Goal: Check status: Check status

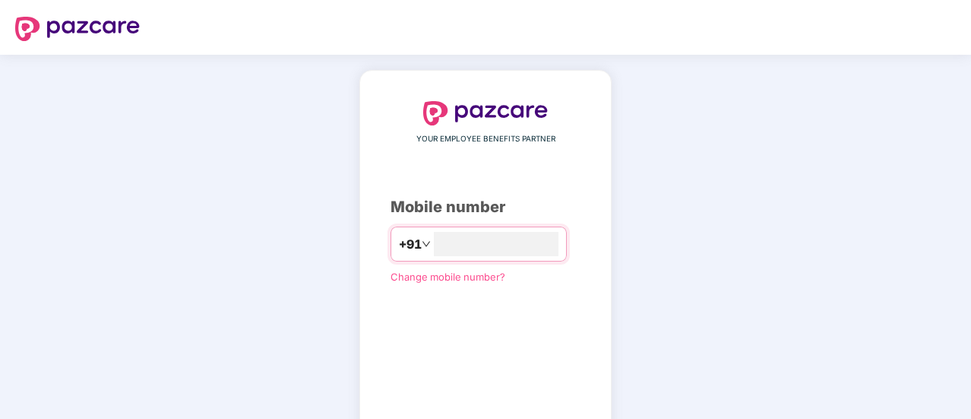
type input "**********"
click at [322, 304] on div "**********" at bounding box center [485, 279] width 971 height 448
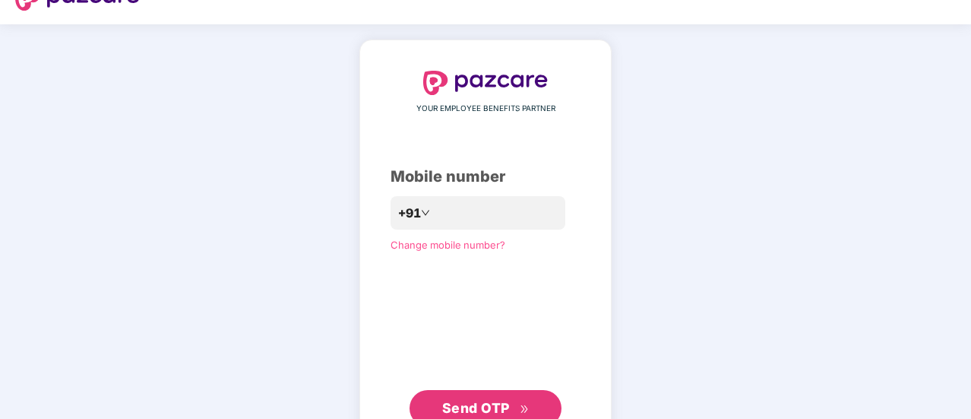
scroll to position [83, 0]
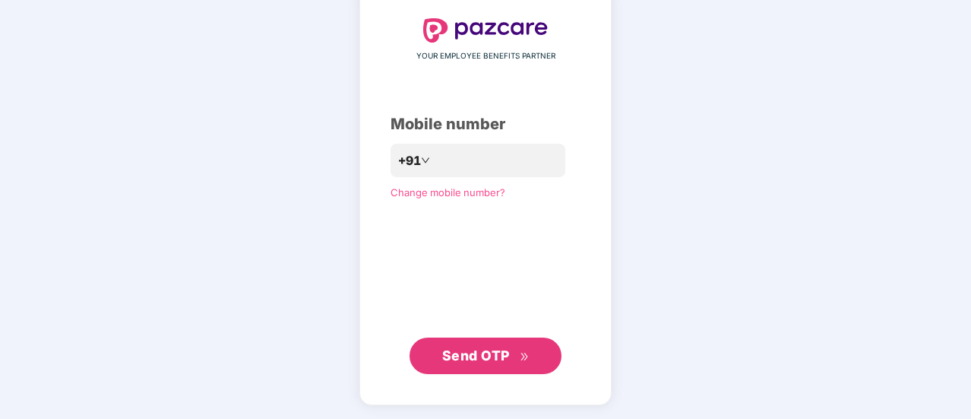
click at [470, 354] on span "Send OTP" at bounding box center [476, 355] width 68 height 16
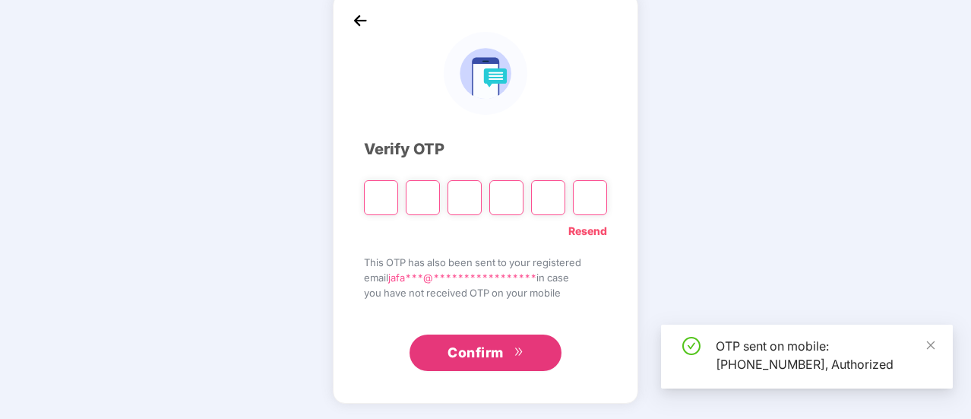
scroll to position [76, 0]
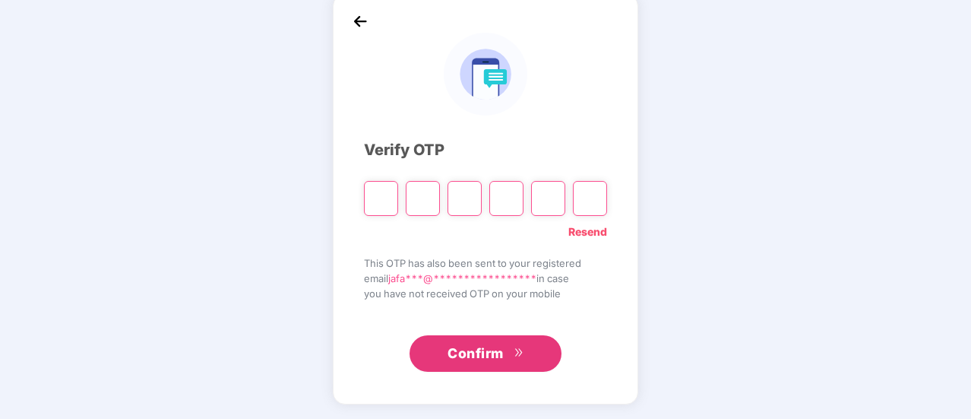
type input "*"
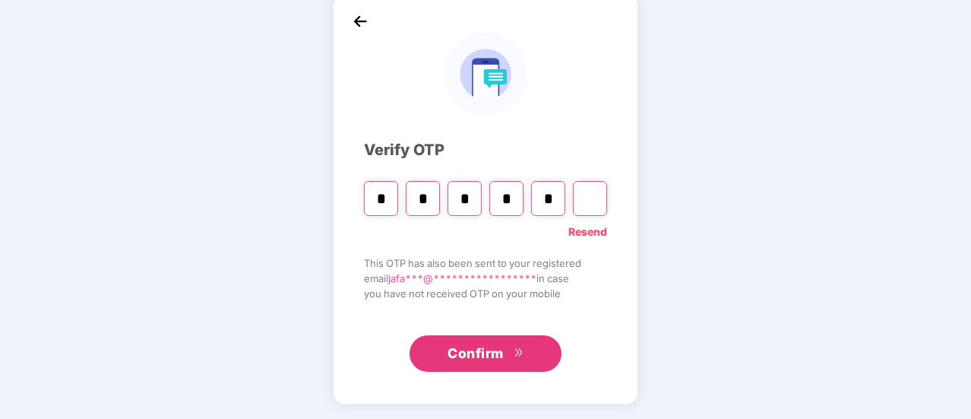
type input "*"
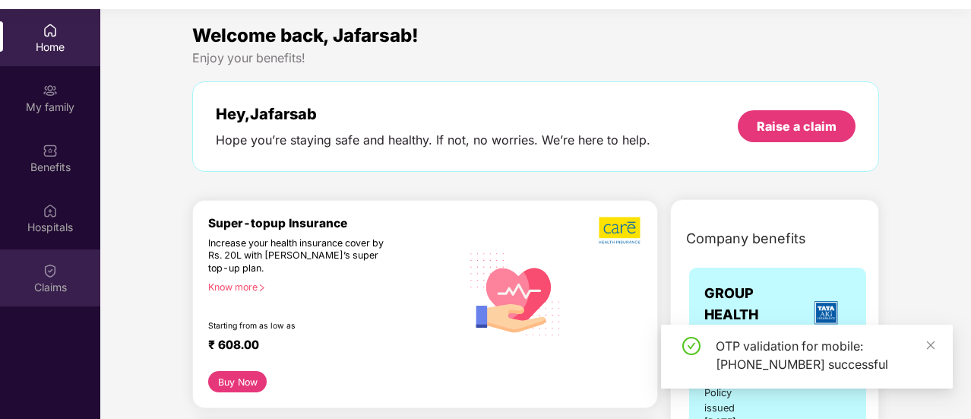
click at [41, 277] on div "Claims" at bounding box center [50, 277] width 100 height 57
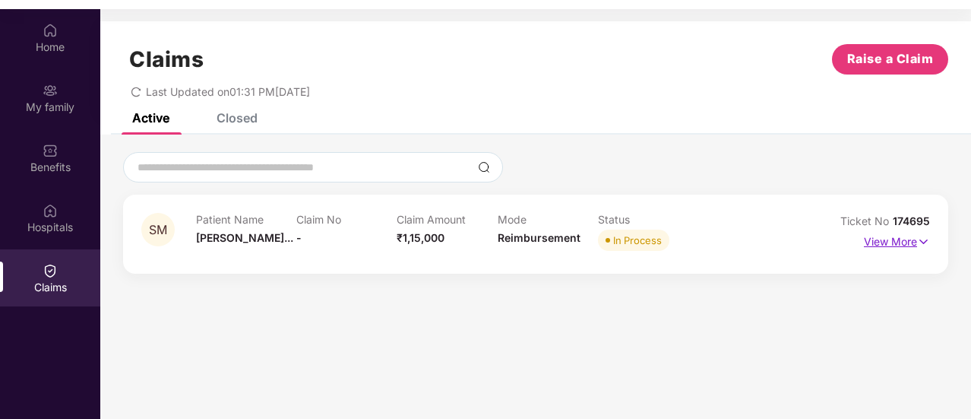
click at [875, 237] on p "View More" at bounding box center [897, 239] width 66 height 21
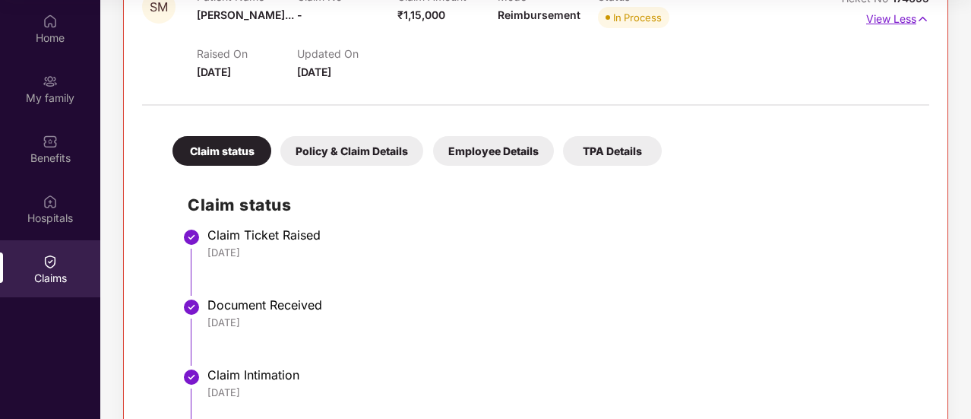
scroll to position [160, 0]
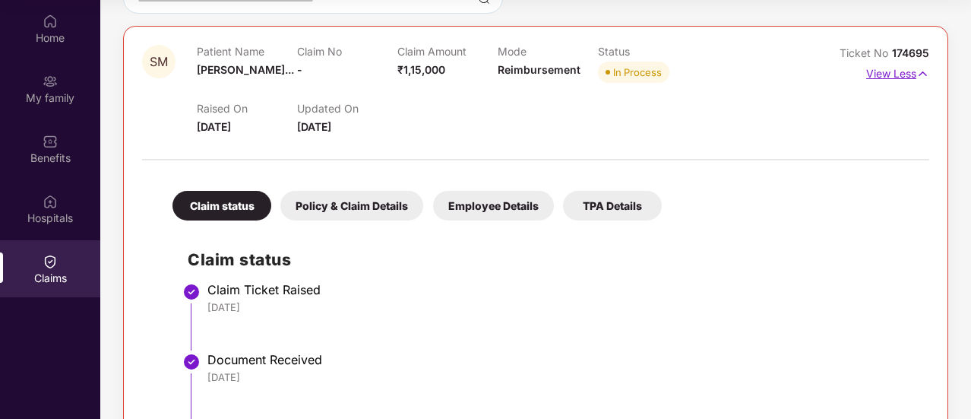
click at [878, 74] on p "View Less" at bounding box center [897, 72] width 63 height 21
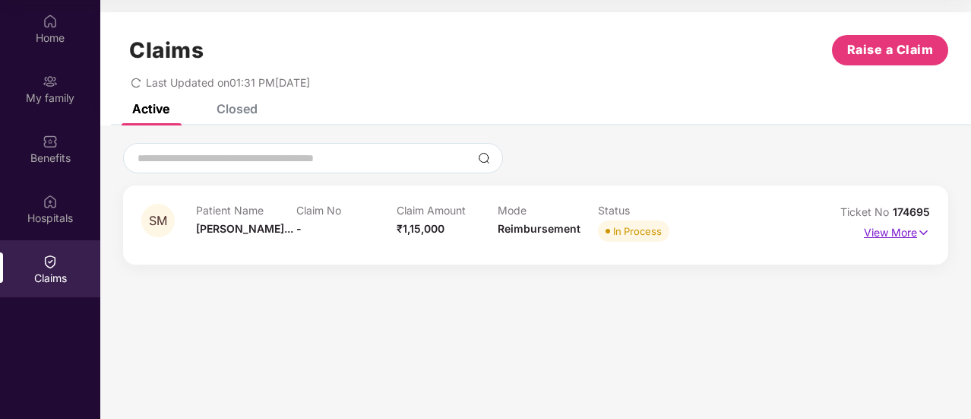
scroll to position [0, 0]
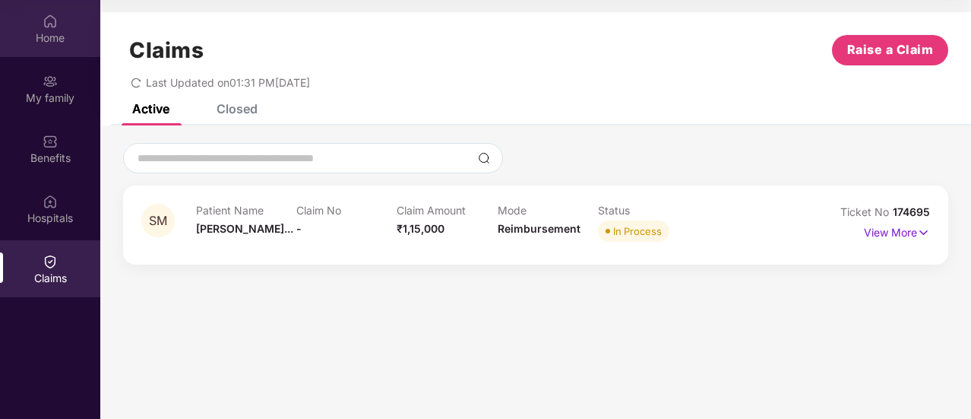
click at [41, 23] on div "Home" at bounding box center [50, 28] width 100 height 57
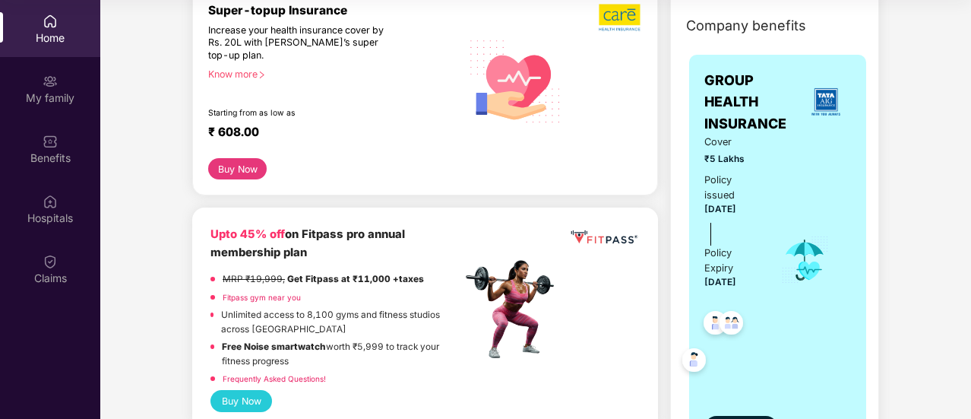
scroll to position [243, 0]
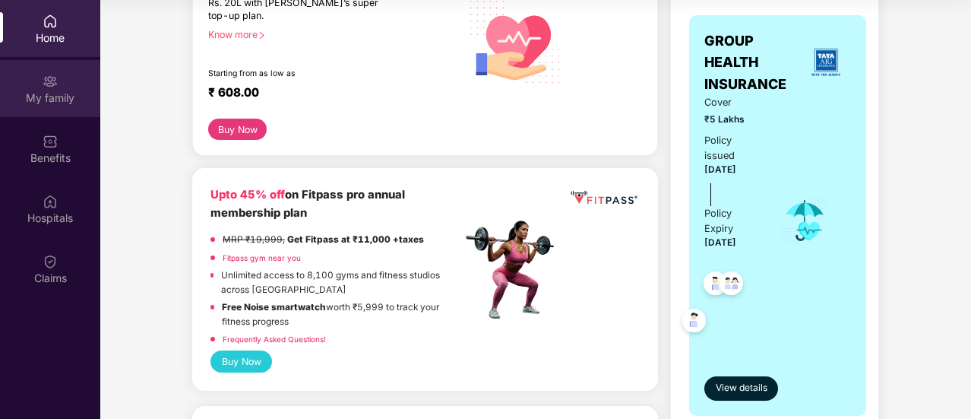
click at [37, 90] on div "My family" at bounding box center [50, 97] width 100 height 15
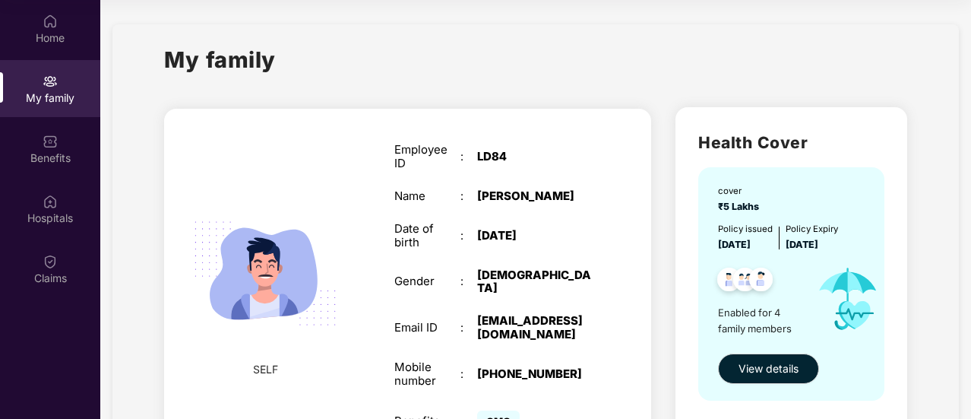
click at [229, 159] on div "SELF Employee ID : LD84 Name : [PERSON_NAME] Date of birth : [DEMOGRAPHIC_DATA]…" at bounding box center [407, 289] width 487 height 360
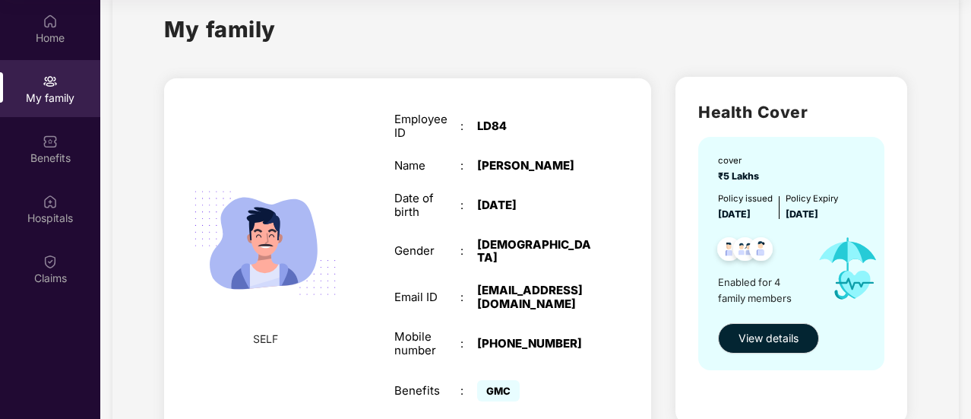
scroll to position [91, 0]
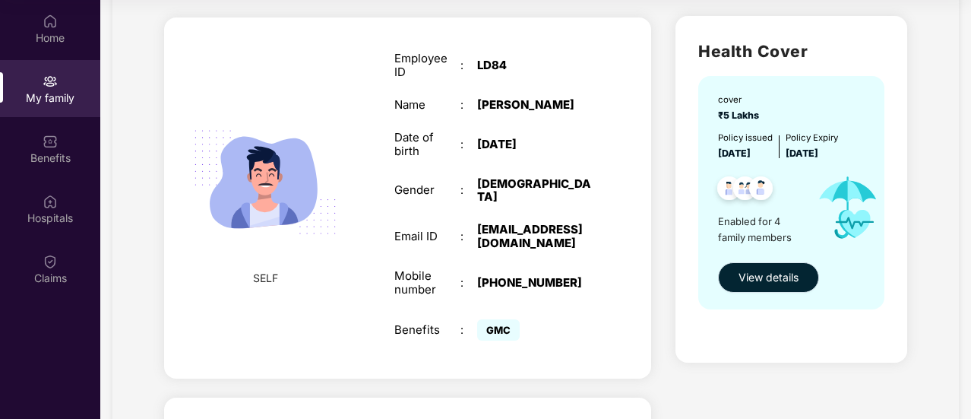
click at [761, 280] on span "View details" at bounding box center [769, 277] width 60 height 17
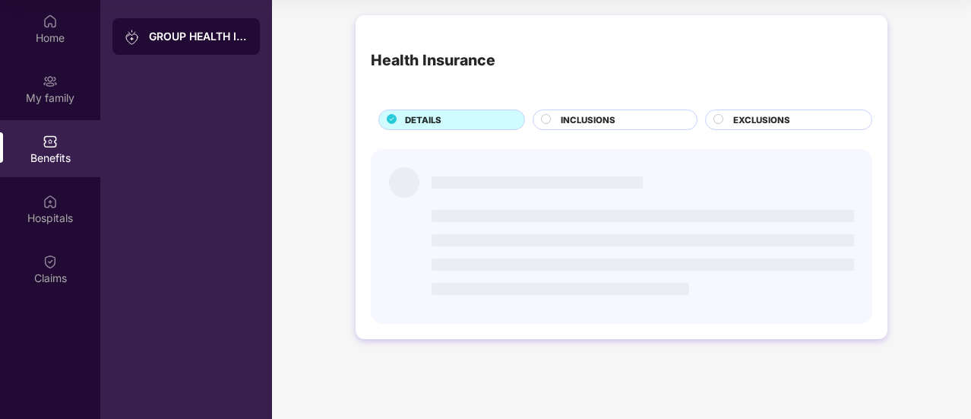
scroll to position [0, 0]
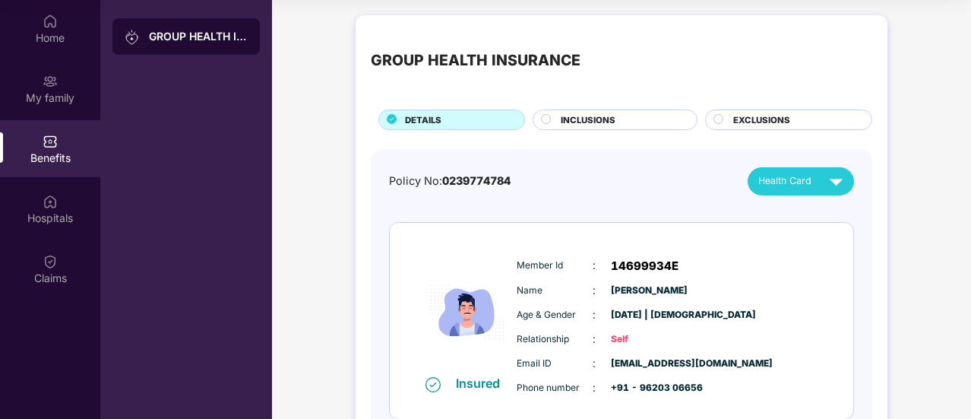
click at [783, 280] on div "Member Id : 14699934E Name : [PERSON_NAME] Age & Gender : [DATE] | [DEMOGRAPHIC…" at bounding box center [667, 326] width 309 height 155
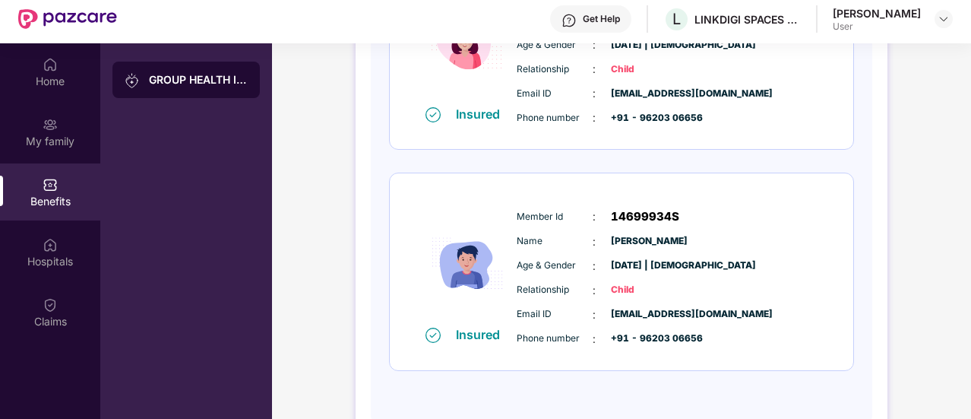
scroll to position [61, 0]
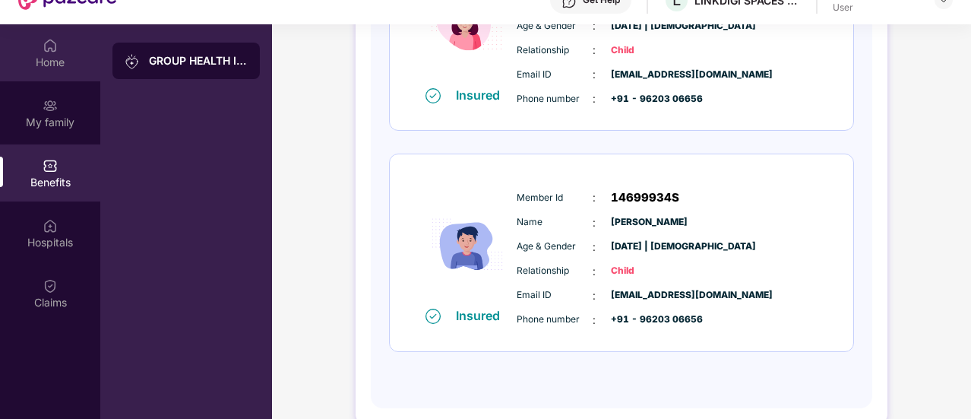
click at [49, 46] on img at bounding box center [50, 45] width 15 height 15
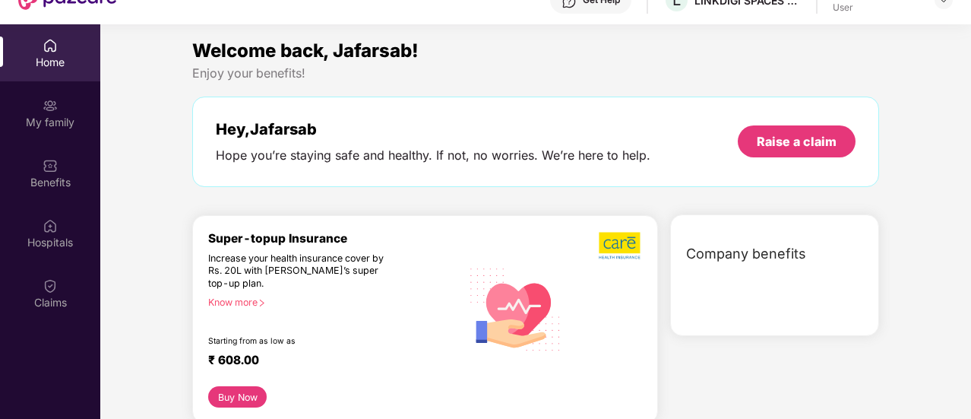
scroll to position [0, 0]
